Goal: Communication & Community: Answer question/provide support

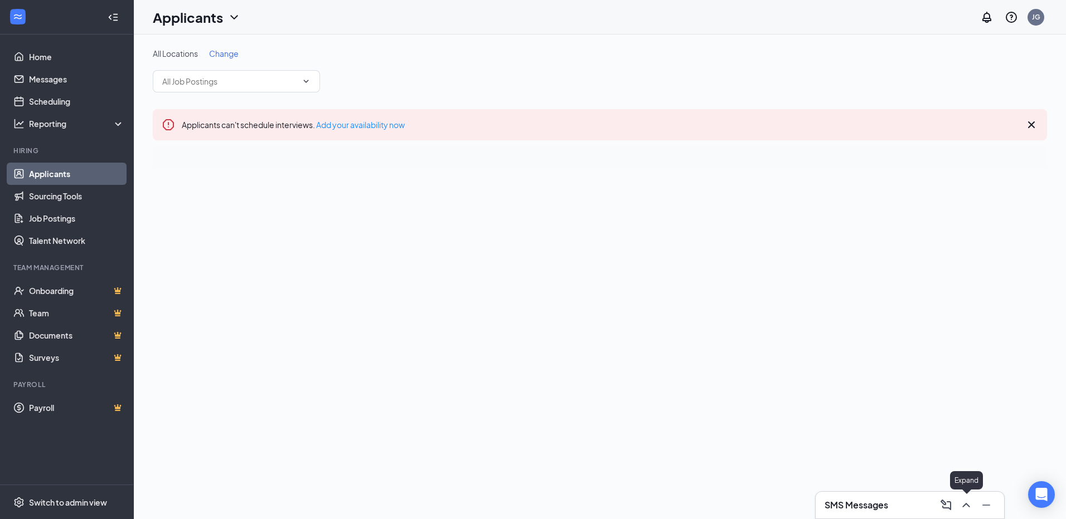
click at [961, 508] on icon "ChevronUp" at bounding box center [965, 505] width 13 height 13
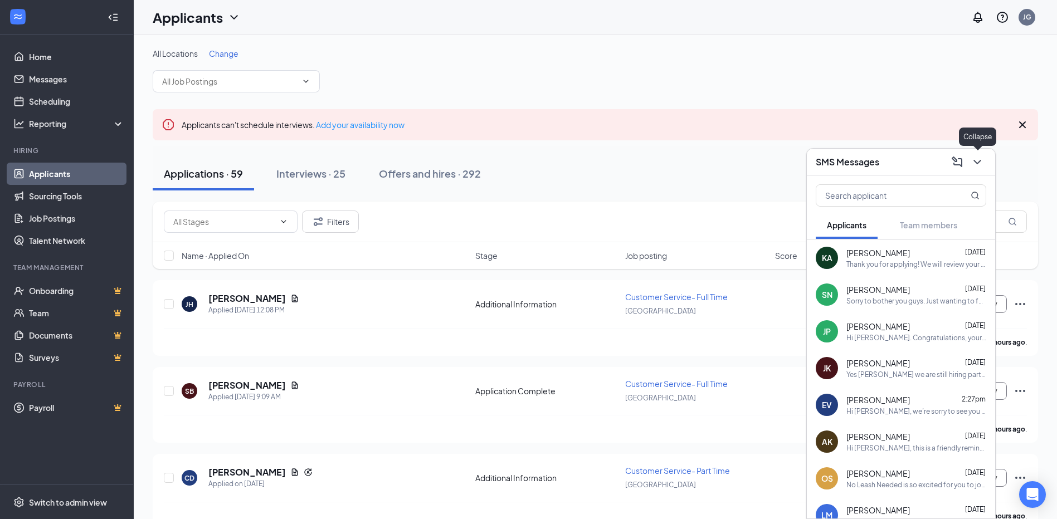
click at [975, 157] on icon "ChevronDown" at bounding box center [977, 162] width 13 height 13
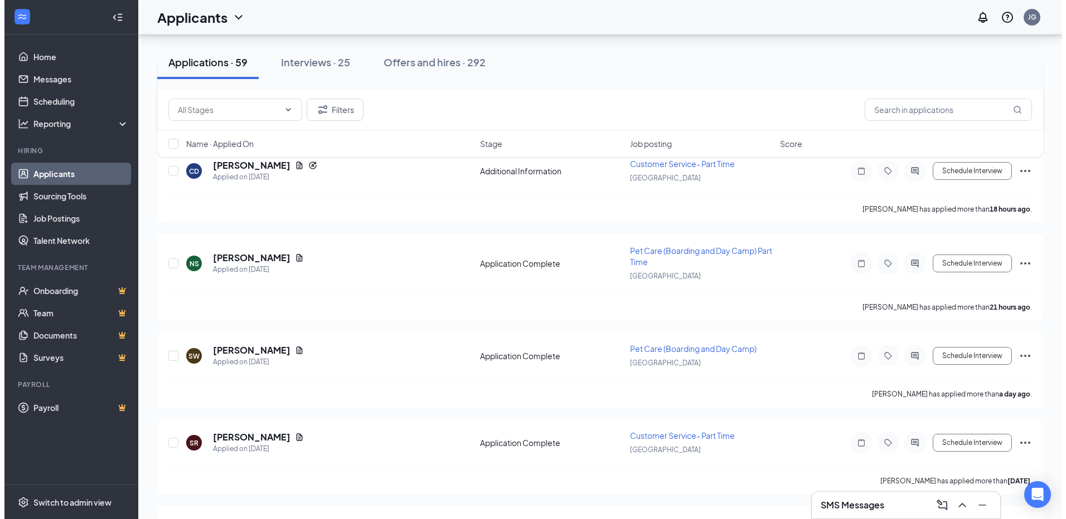
scroll to position [334, 0]
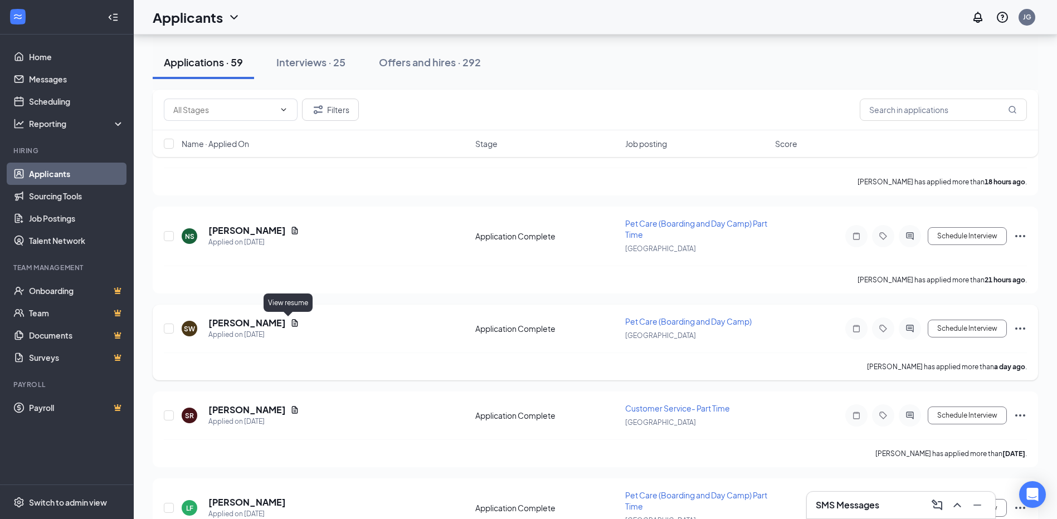
click at [290, 324] on icon "Document" at bounding box center [294, 323] width 9 height 9
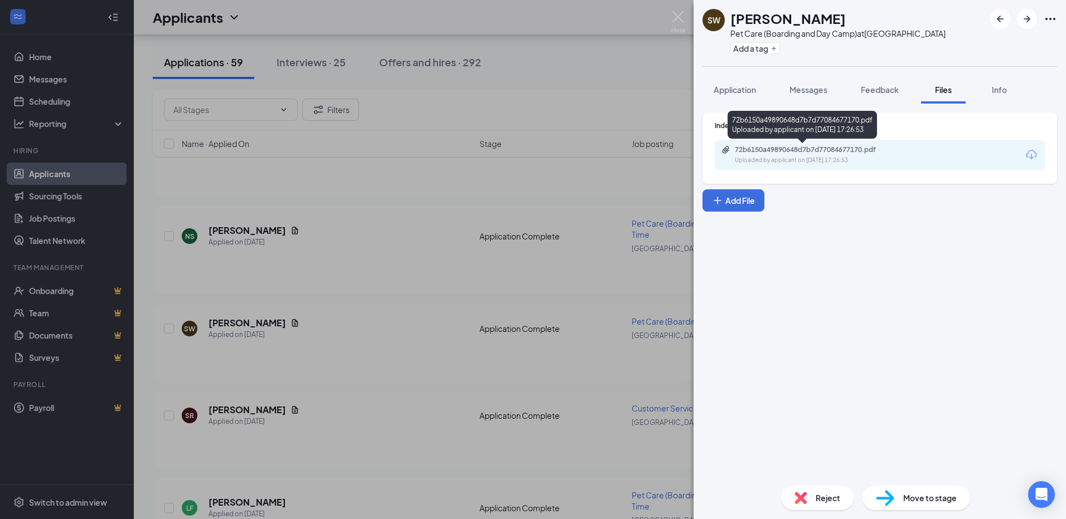
click at [778, 158] on div "Uploaded by applicant on [DATE] 17:26:53" at bounding box center [818, 160] width 167 height 9
click at [722, 89] on span "Application" at bounding box center [734, 90] width 42 height 10
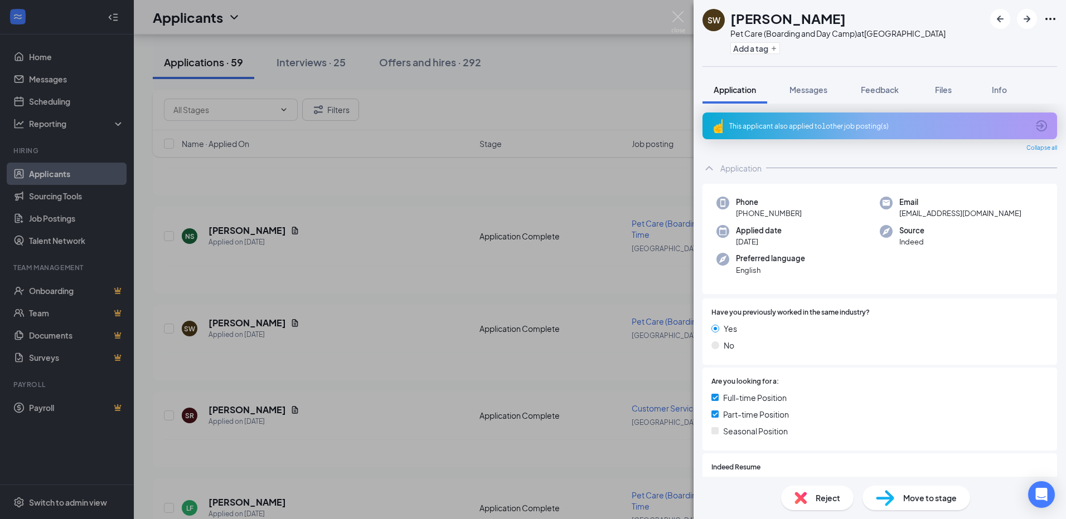
click at [832, 123] on div "This applicant also applied to 1 other job posting(s)" at bounding box center [878, 126] width 299 height 9
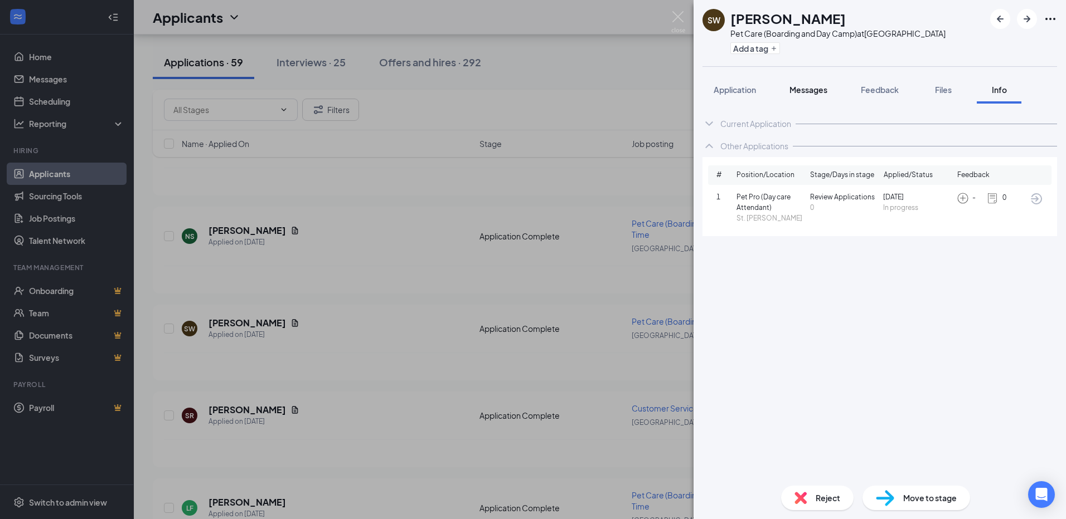
click at [811, 96] on button "Messages" at bounding box center [808, 90] width 60 height 28
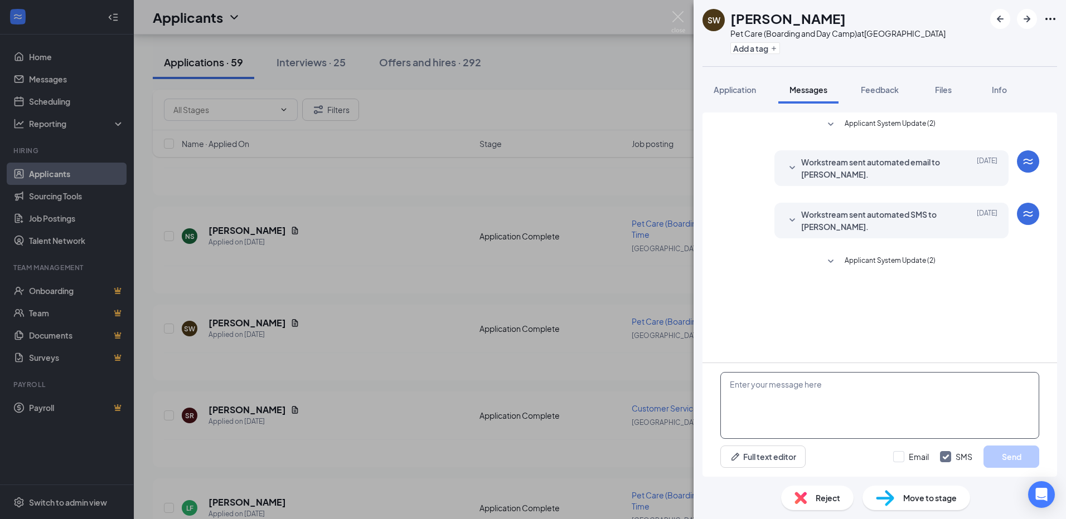
click at [807, 390] on textarea at bounding box center [879, 405] width 319 height 67
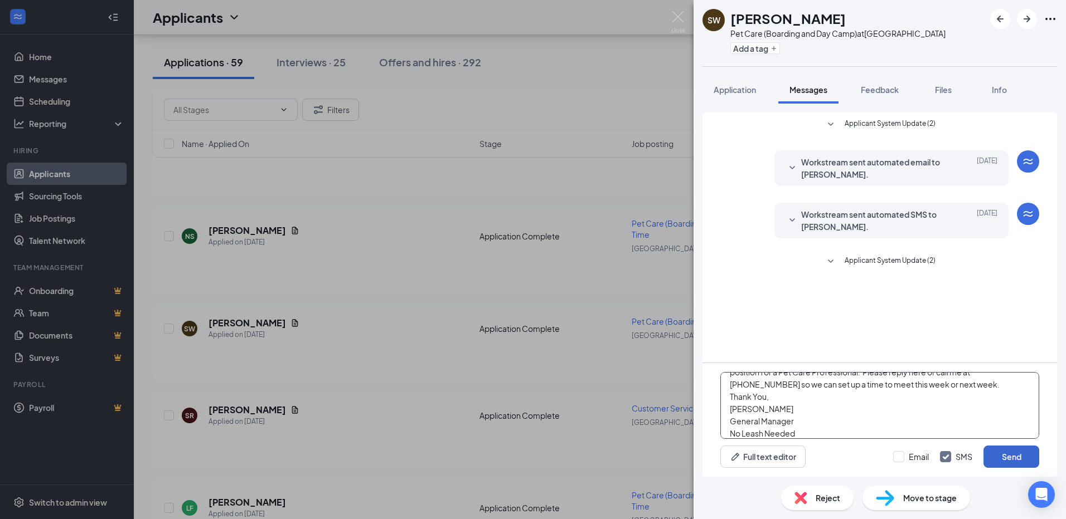
scroll to position [74, 0]
type textarea "Hi [PERSON_NAME]! My name is [PERSON_NAME] i am the General Manager here at the…"
click at [1008, 453] on button "Send" at bounding box center [1011, 457] width 56 height 22
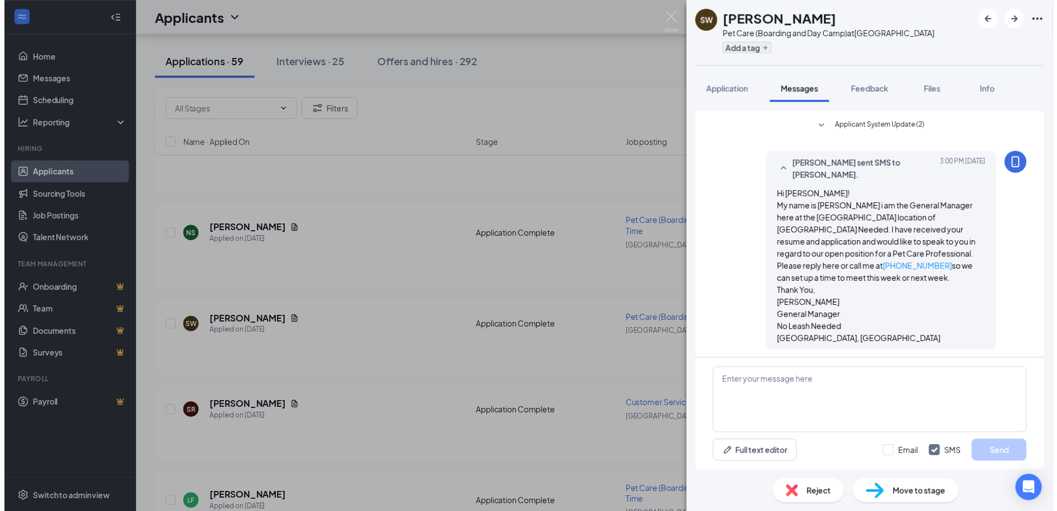
scroll to position [138, 0]
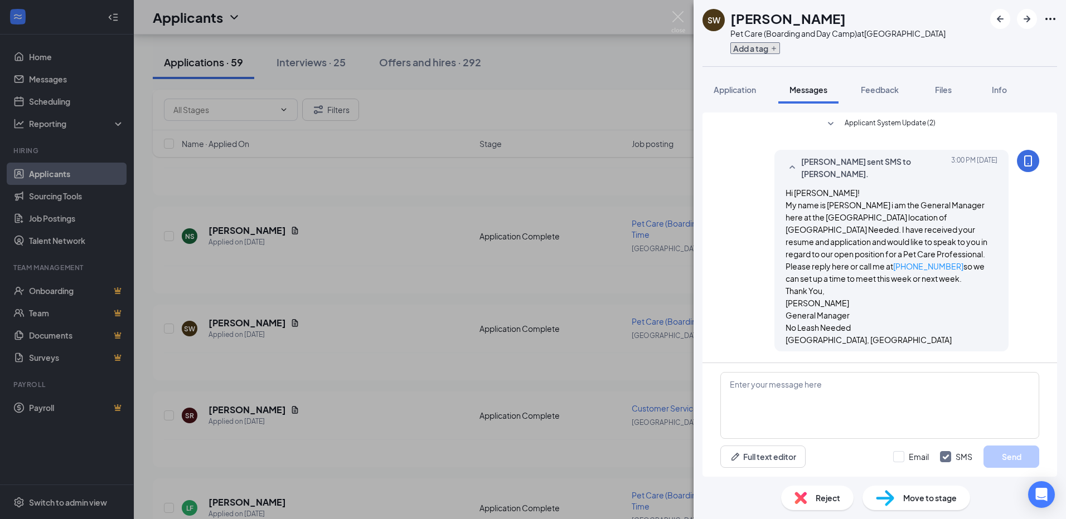
click at [764, 51] on button "Add a tag" at bounding box center [755, 48] width 50 height 12
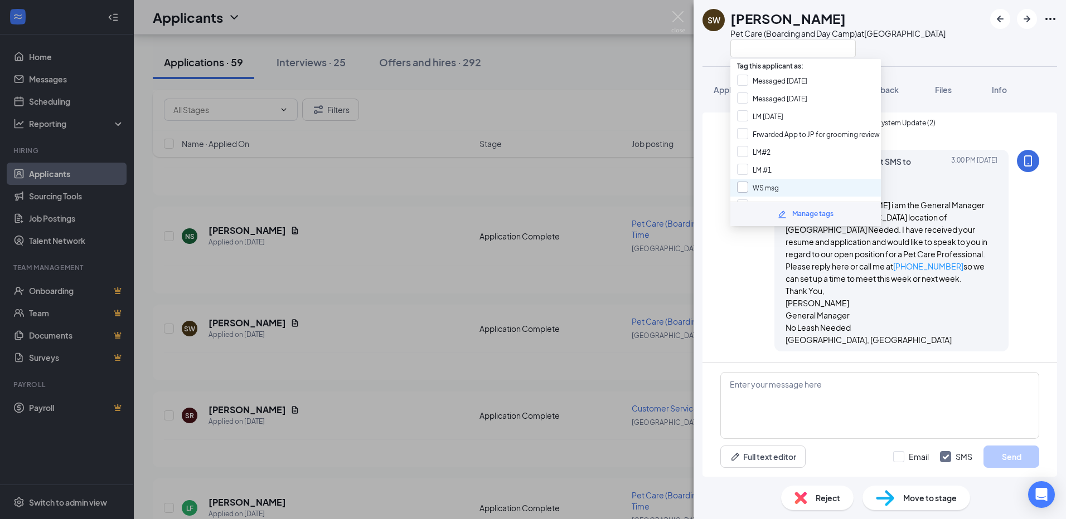
click at [737, 188] on input "WS msg" at bounding box center [758, 188] width 42 height 12
checkbox input "true"
click at [922, 47] on div "SW [PERSON_NAME] Pet Care (Boarding and Day Camp) at [GEOGRAPHIC_DATA]" at bounding box center [879, 33] width 372 height 66
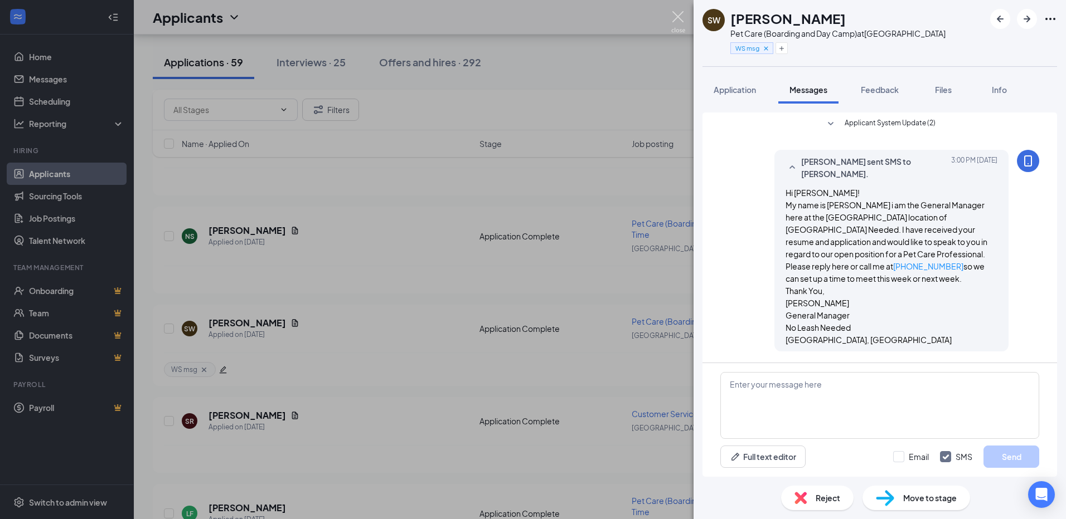
click at [683, 16] on img at bounding box center [678, 22] width 14 height 22
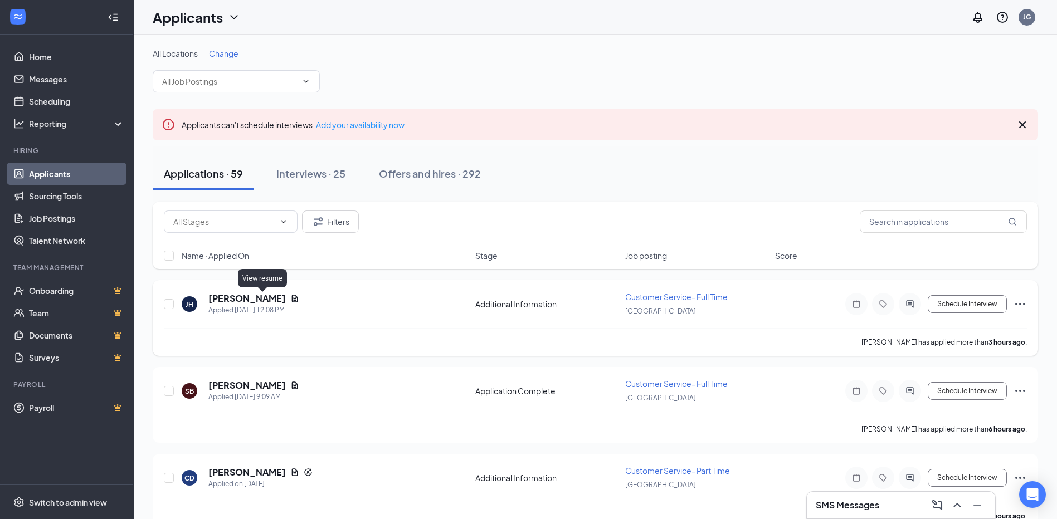
click at [290, 298] on icon "Document" at bounding box center [294, 298] width 9 height 9
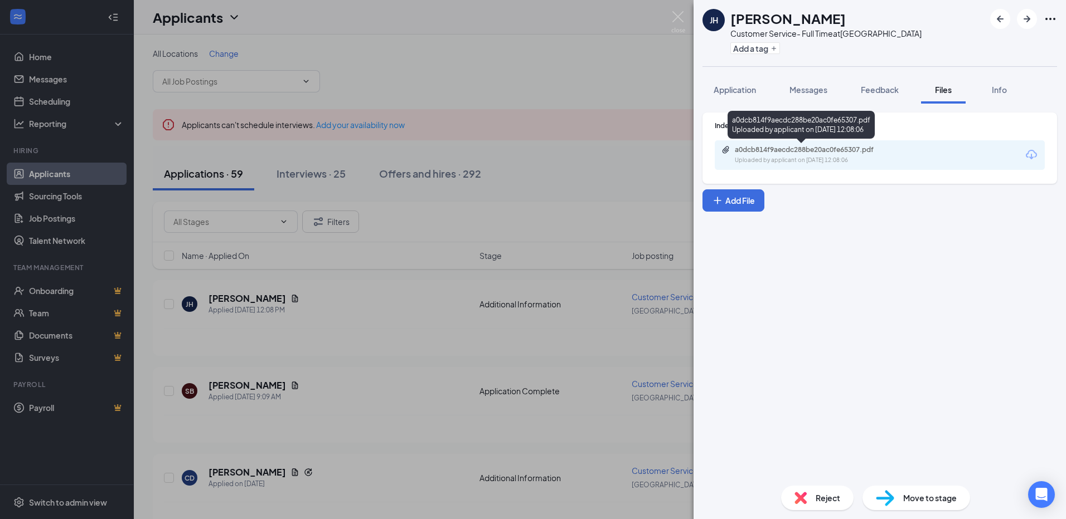
click at [805, 151] on div "a0dcb814f9aecdc288be20ac0fe65307.pdf" at bounding box center [813, 149] width 156 height 9
click at [673, 20] on img at bounding box center [678, 22] width 14 height 22
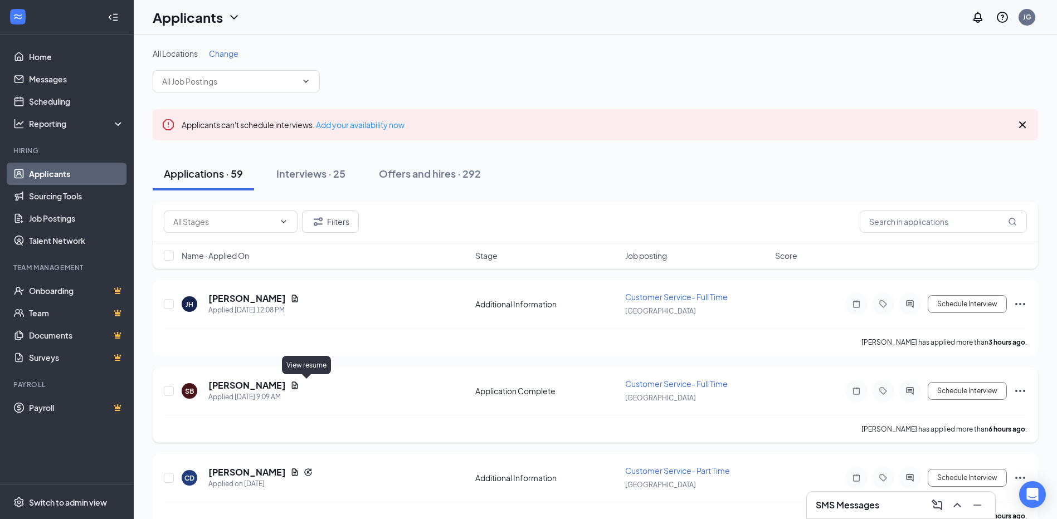
click at [299, 387] on icon "Document" at bounding box center [294, 385] width 9 height 9
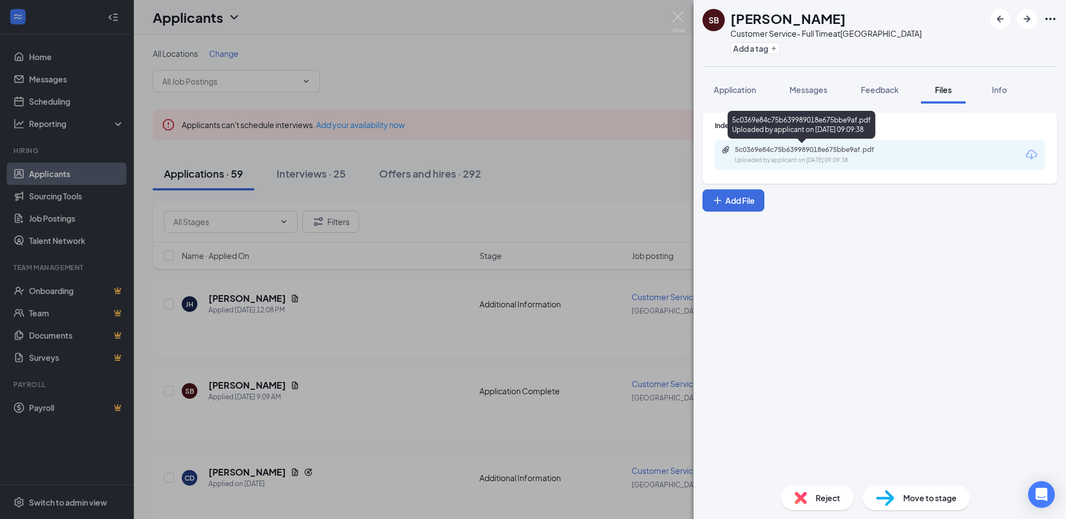
click at [789, 158] on div "Uploaded by applicant on [DATE] 09:09:38" at bounding box center [818, 160] width 167 height 9
click at [681, 14] on img at bounding box center [678, 22] width 14 height 22
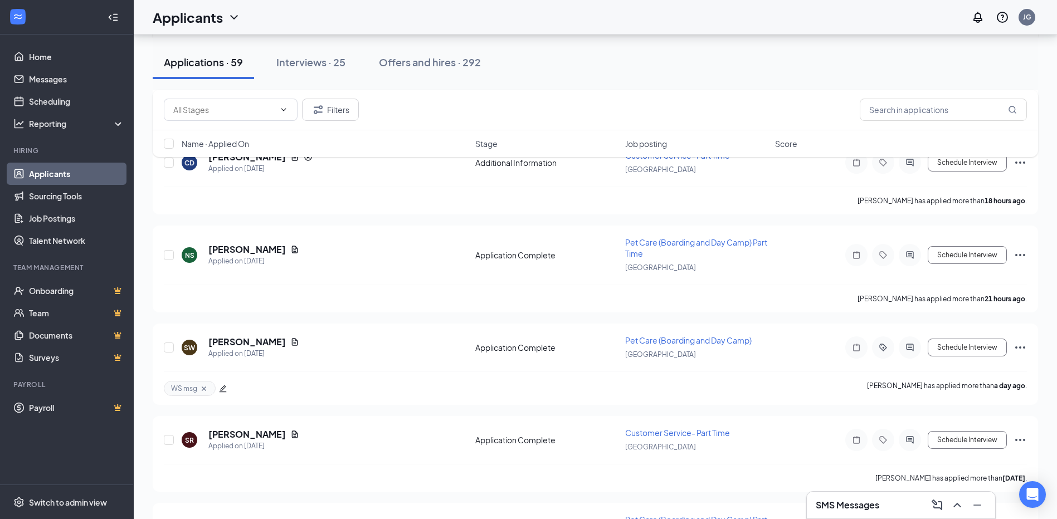
scroll to position [334, 0]
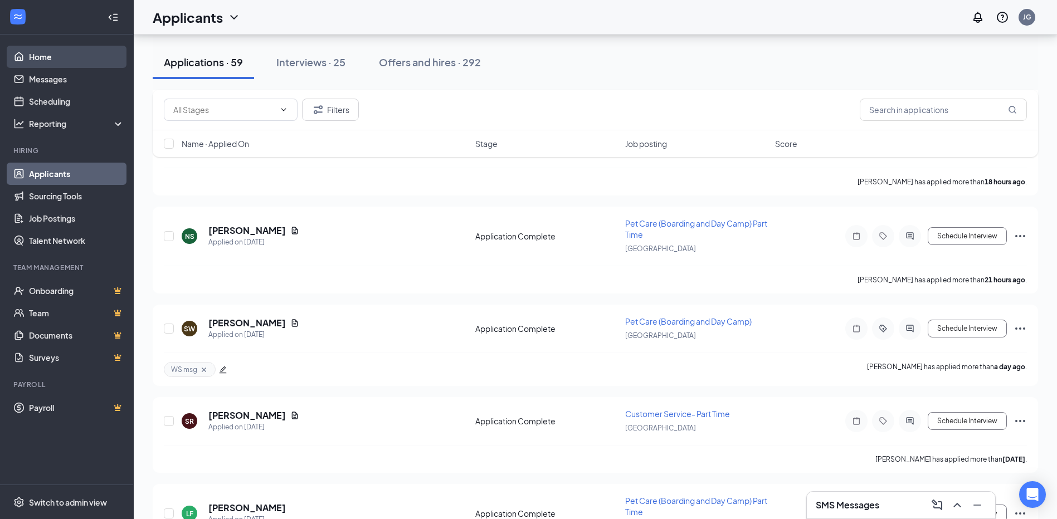
click at [38, 52] on link "Home" at bounding box center [76, 57] width 95 height 22
